Goal: Task Accomplishment & Management: Manage account settings

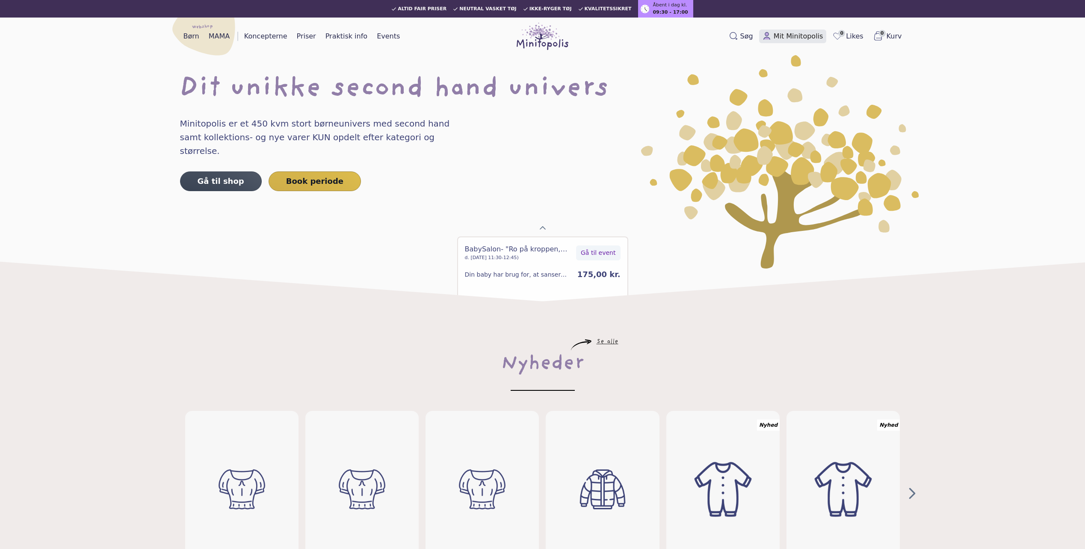
click at [813, 39] on span "Mit Minitopolis" at bounding box center [798, 36] width 50 height 10
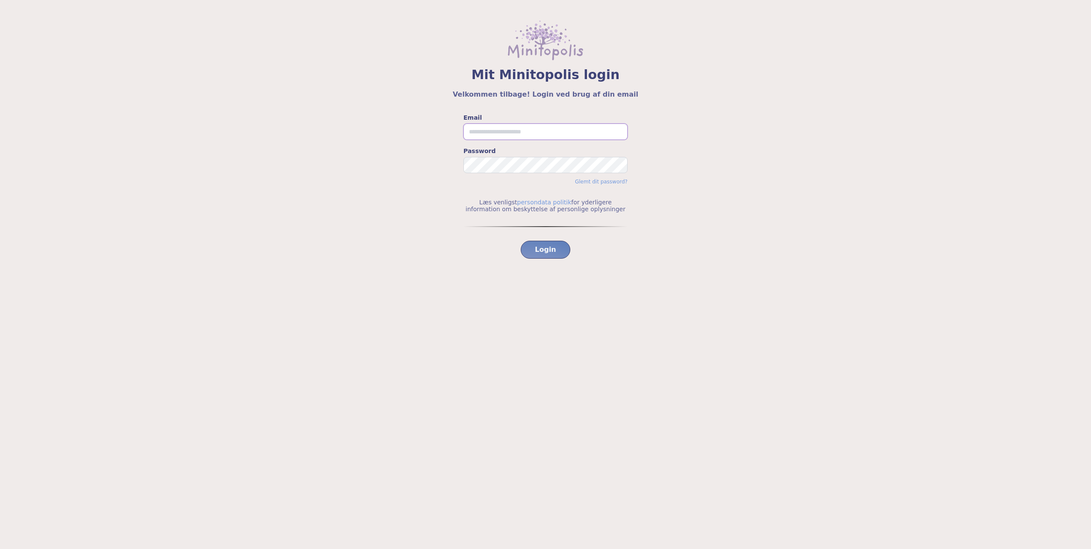
click at [473, 133] on input "Email" at bounding box center [545, 132] width 164 height 16
type input "**********"
click at [521, 241] on button "Login" at bounding box center [546, 250] width 50 height 18
